Goal: Navigation & Orientation: Find specific page/section

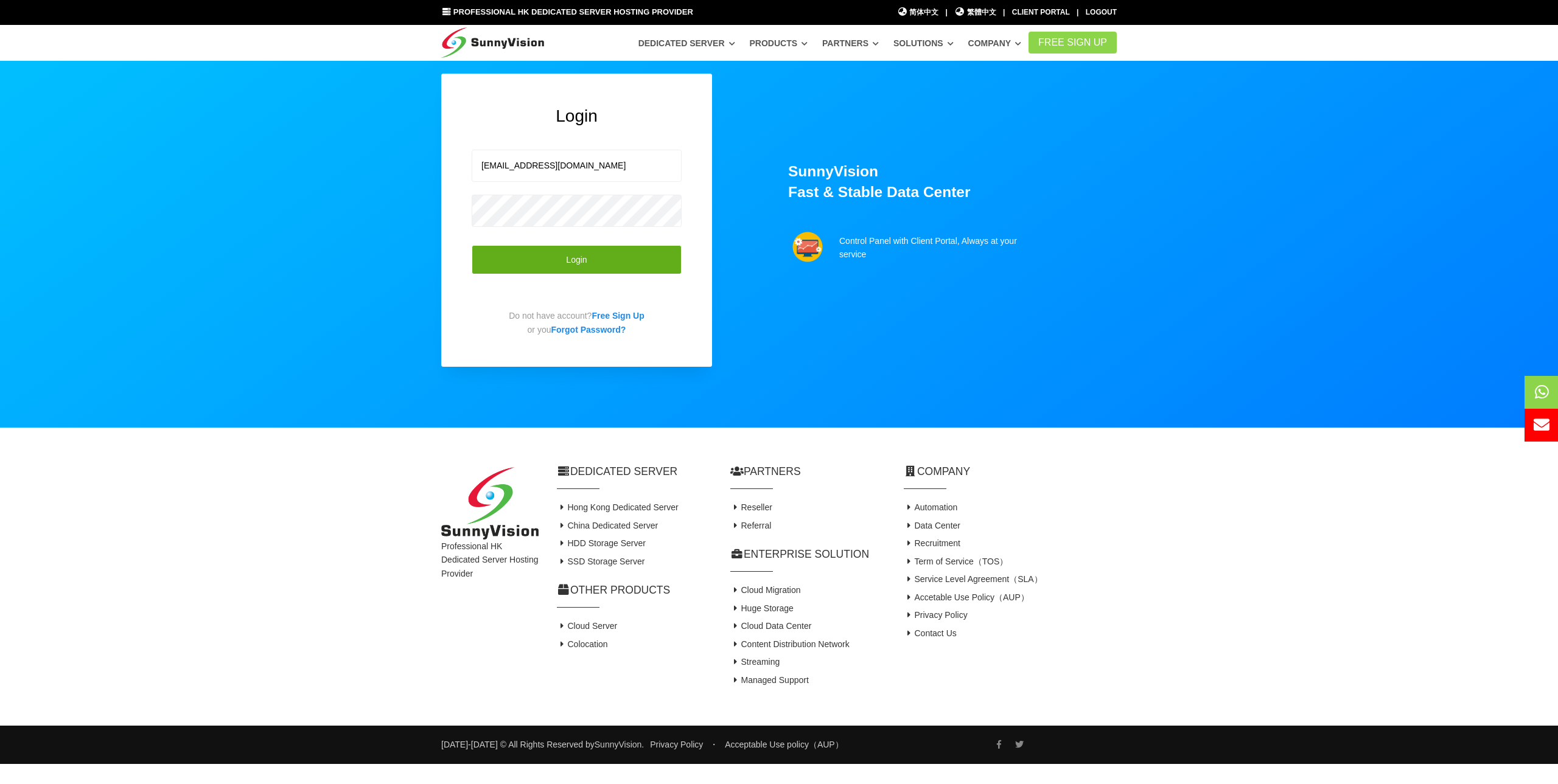
click at [601, 266] on button "Login" at bounding box center [576, 260] width 210 height 30
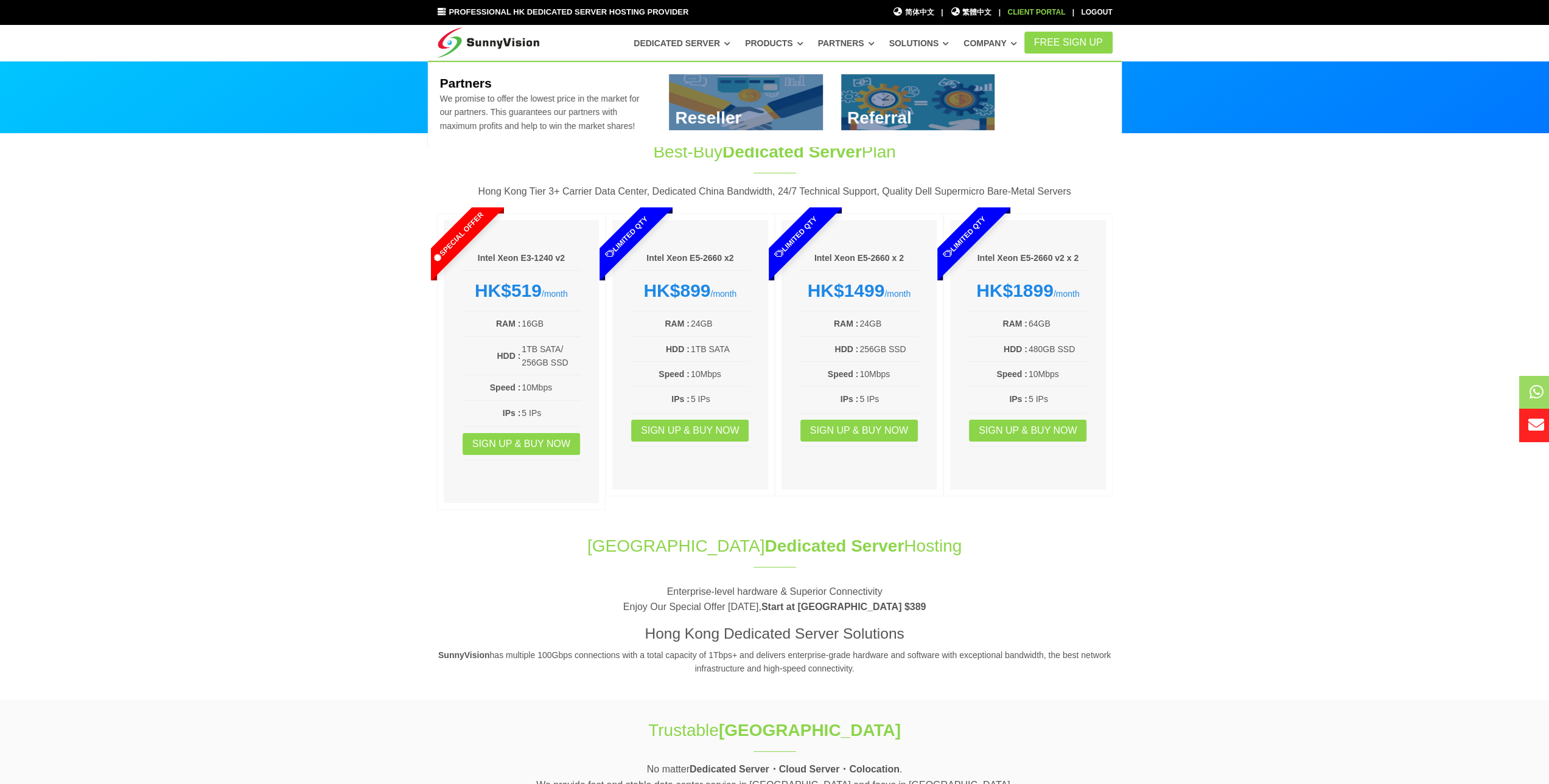
click at [1029, 9] on div "Client Portal" at bounding box center [1036, 12] width 58 height 11
